Goal: Task Accomplishment & Management: Use online tool/utility

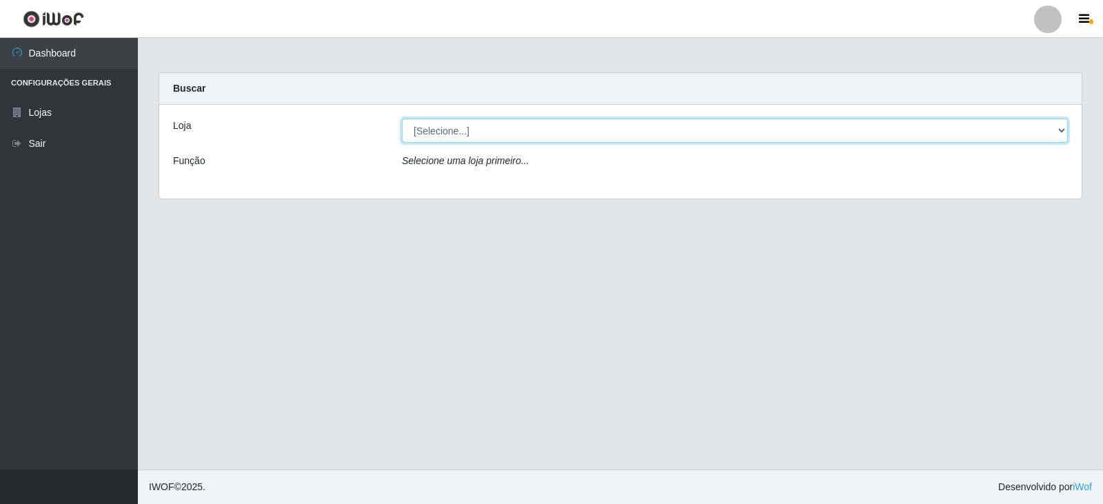
click at [1059, 132] on select "[Selecione...] SuperFácil Atacado - [GEOGRAPHIC_DATA]" at bounding box center [735, 131] width 666 height 24
select select "504"
click at [402, 119] on select "[Selecione...] SuperFácil Atacado - [GEOGRAPHIC_DATA]" at bounding box center [735, 131] width 666 height 24
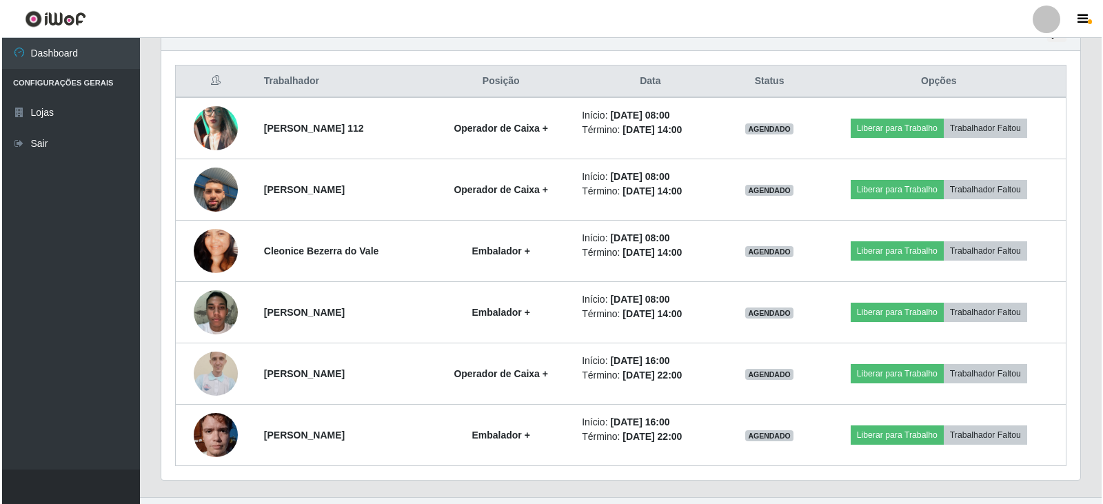
scroll to position [534, 0]
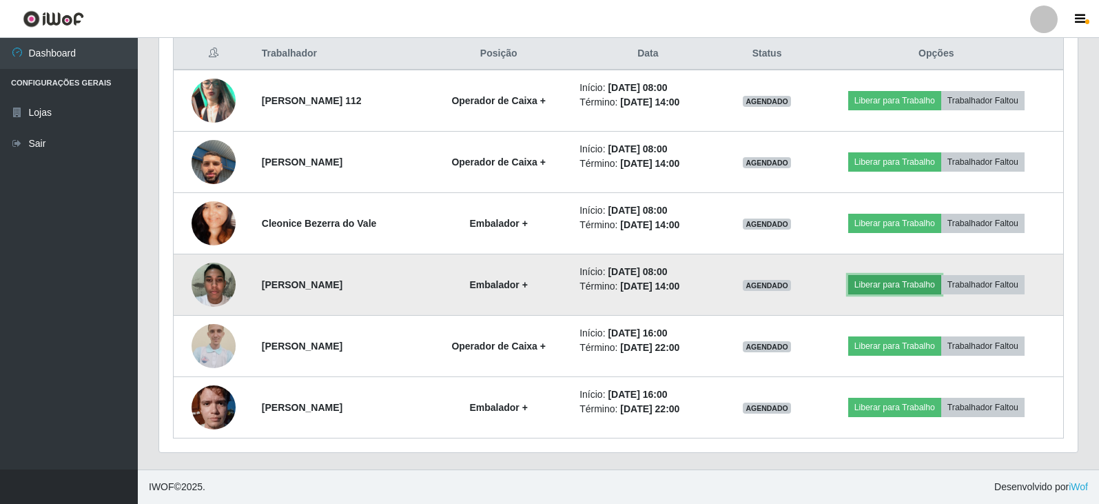
click at [915, 285] on button "Liberar para Trabalho" at bounding box center [894, 284] width 93 height 19
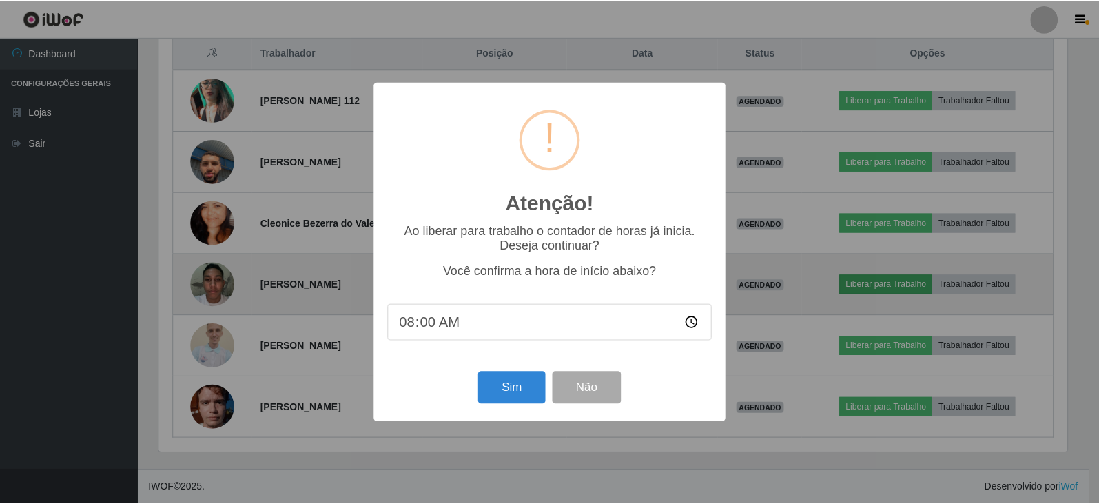
scroll to position [286, 912]
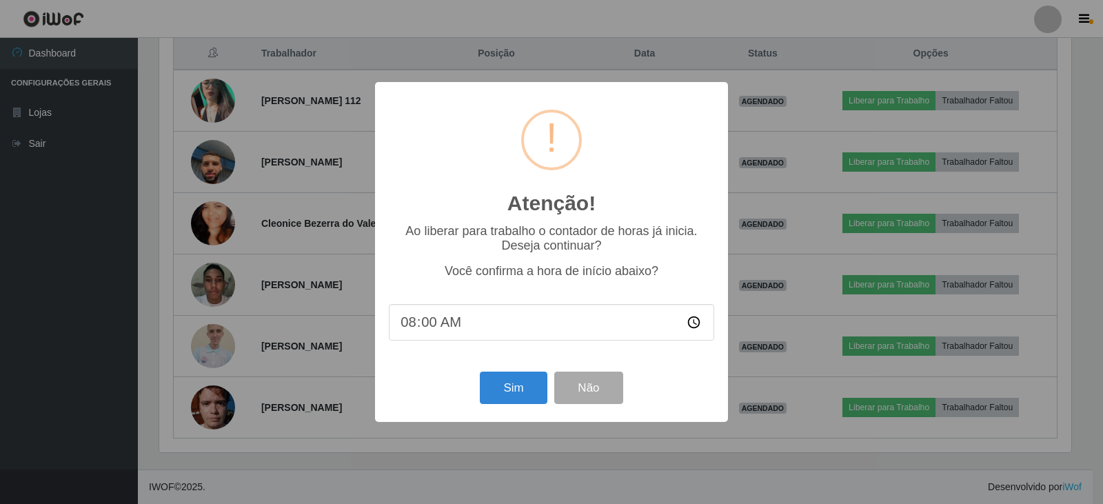
click at [461, 335] on input "08:00" at bounding box center [551, 322] width 325 height 37
click at [428, 334] on input "08:00" at bounding box center [551, 322] width 325 height 37
click at [409, 325] on input "08:00" at bounding box center [551, 322] width 325 height 37
click at [533, 398] on button "Sim" at bounding box center [513, 387] width 67 height 32
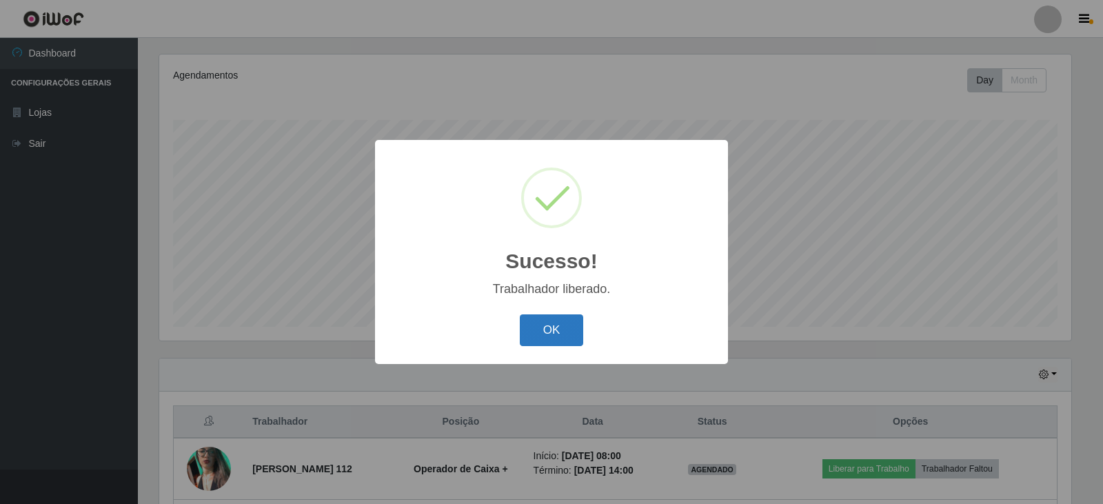
click at [562, 320] on button "OK" at bounding box center [552, 330] width 64 height 32
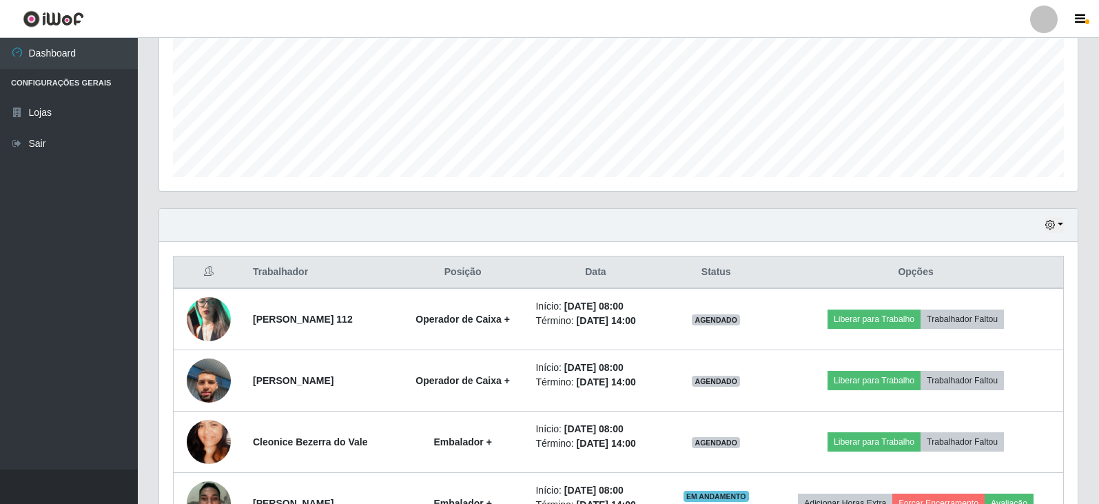
scroll to position [534, 0]
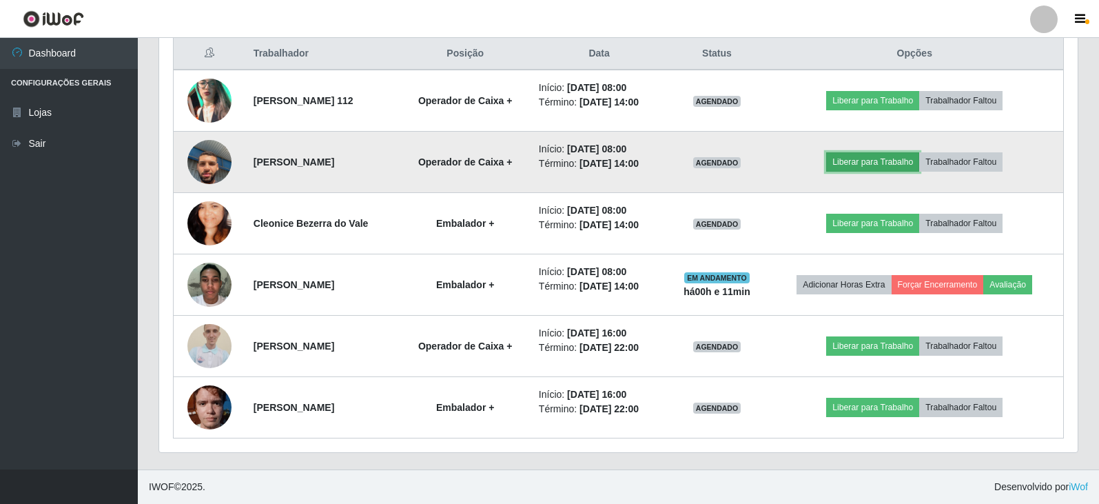
click at [886, 158] on button "Liberar para Trabalho" at bounding box center [872, 161] width 93 height 19
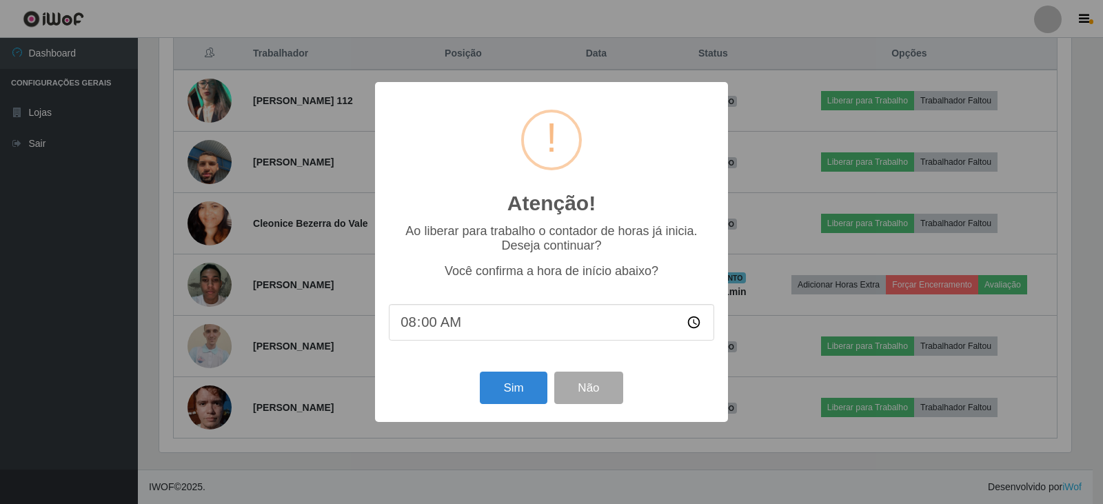
click at [448, 329] on input "08:00" at bounding box center [551, 322] width 325 height 37
drag, startPoint x: 447, startPoint y: 322, endPoint x: 434, endPoint y: 330, distance: 15.5
click at [435, 329] on input "08:00" at bounding box center [551, 322] width 325 height 37
click at [432, 327] on input "08:00" at bounding box center [551, 322] width 325 height 37
type input "08:11"
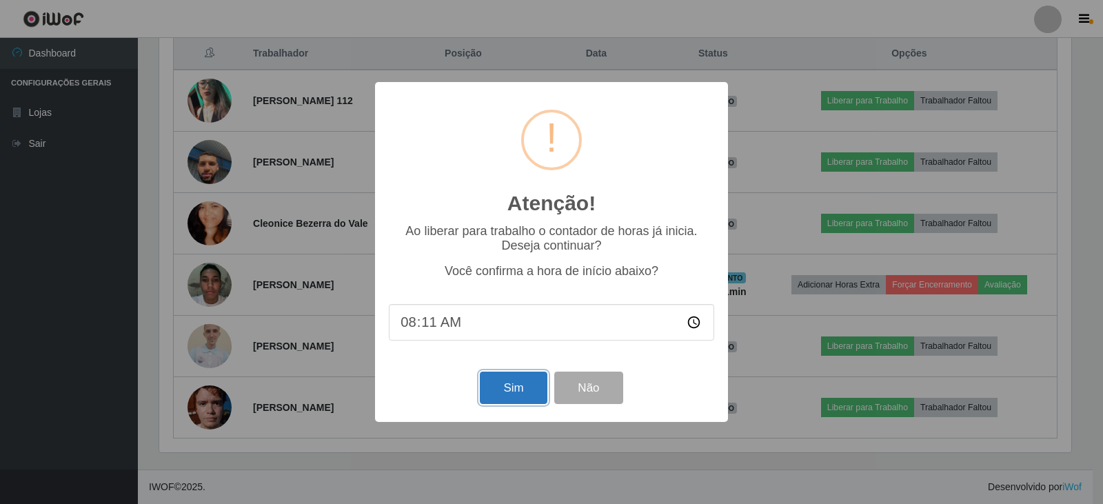
click at [506, 381] on button "Sim" at bounding box center [513, 387] width 67 height 32
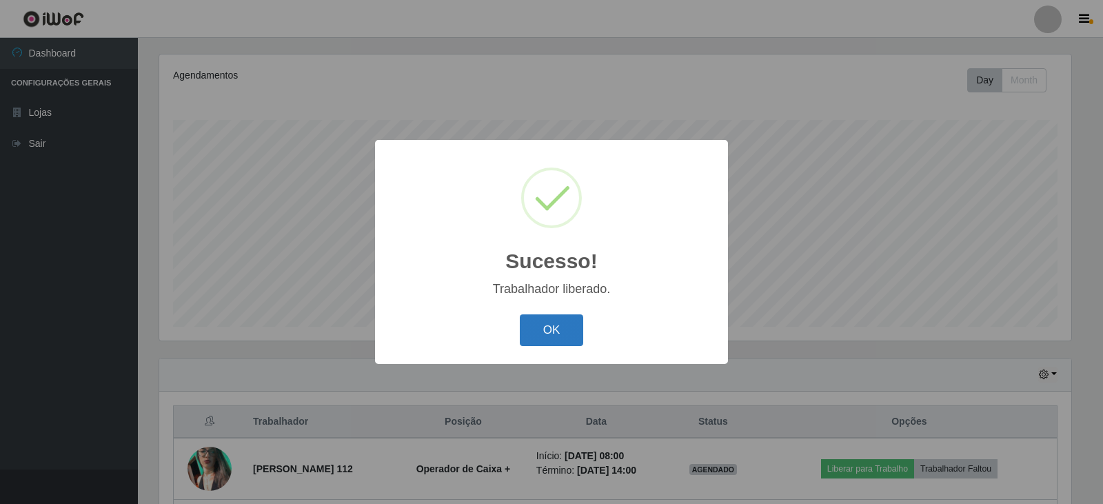
click at [550, 325] on button "OK" at bounding box center [552, 330] width 64 height 32
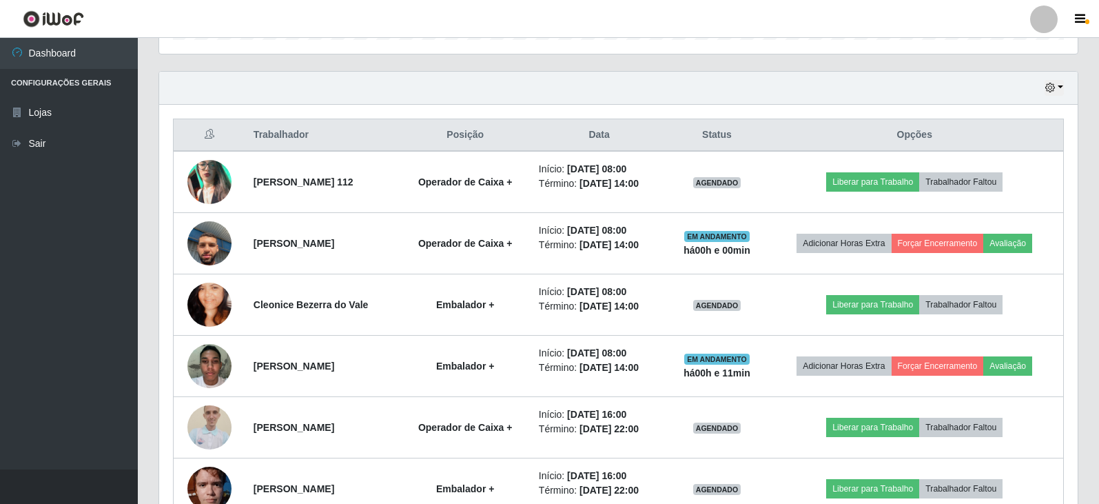
scroll to position [473, 0]
